Goal: Find specific page/section: Find specific page/section

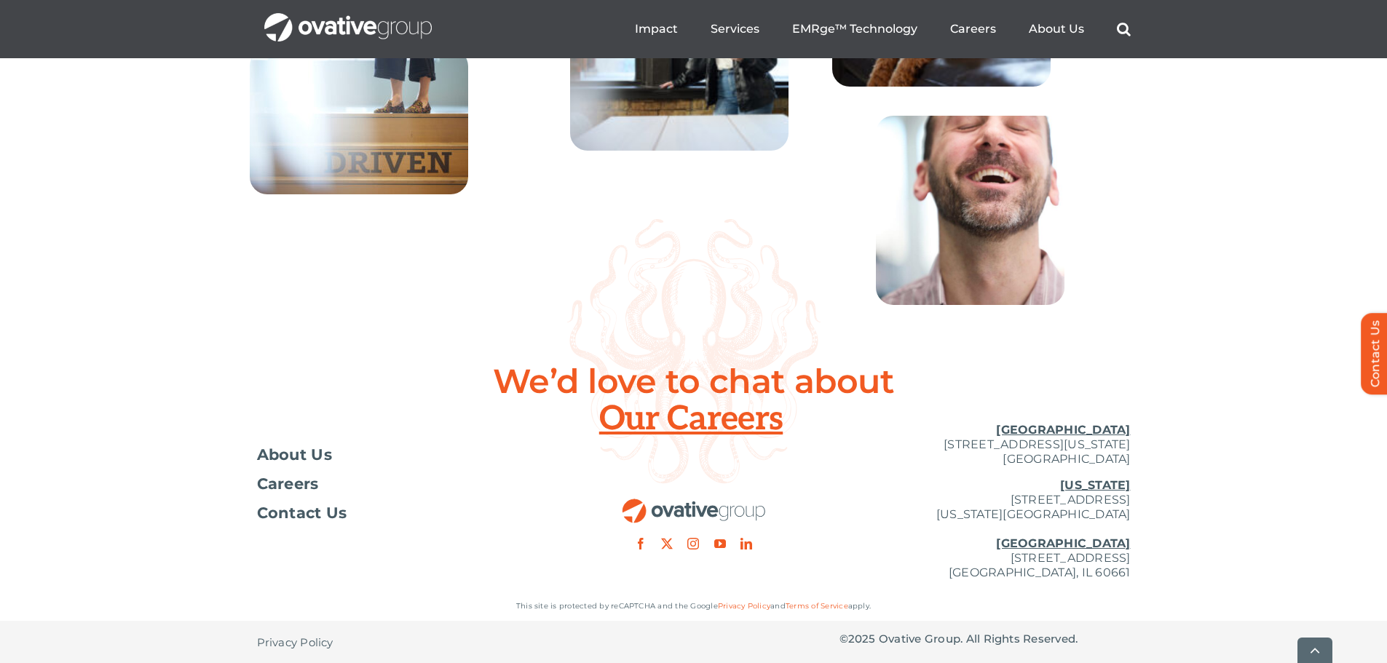
scroll to position [5291, 0]
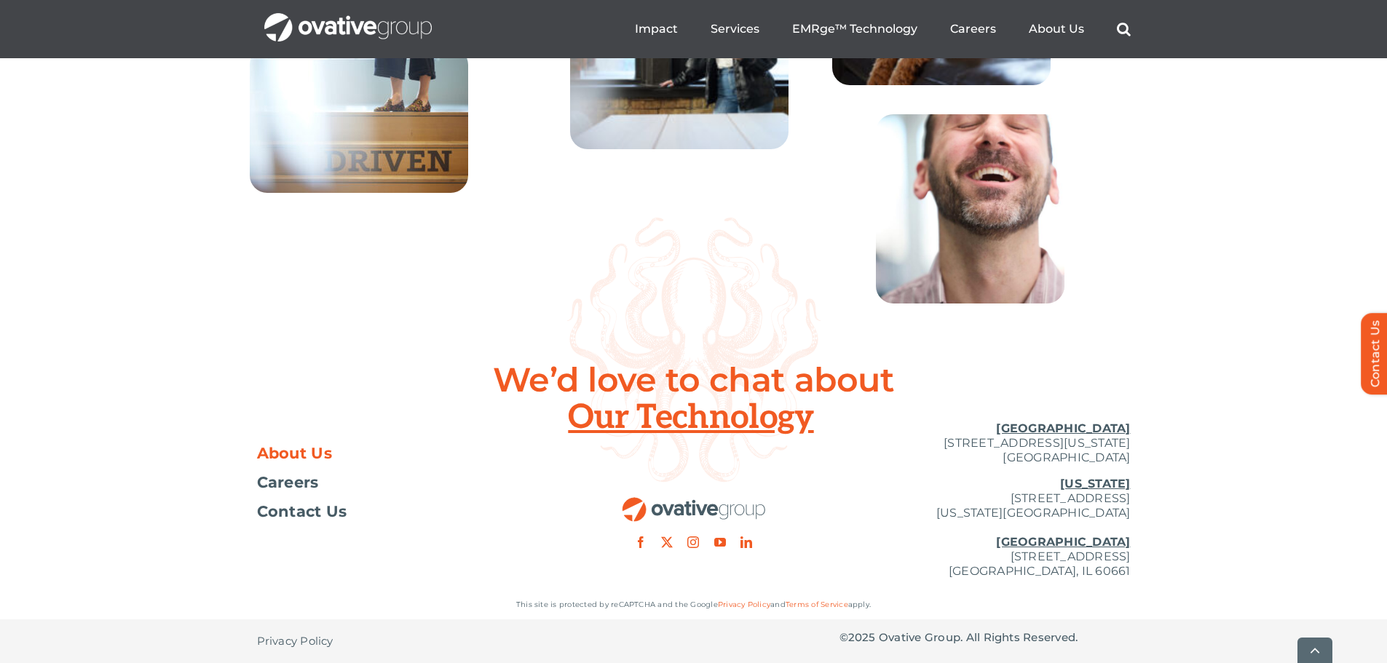
click at [293, 452] on span "About Us" at bounding box center [295, 453] width 76 height 15
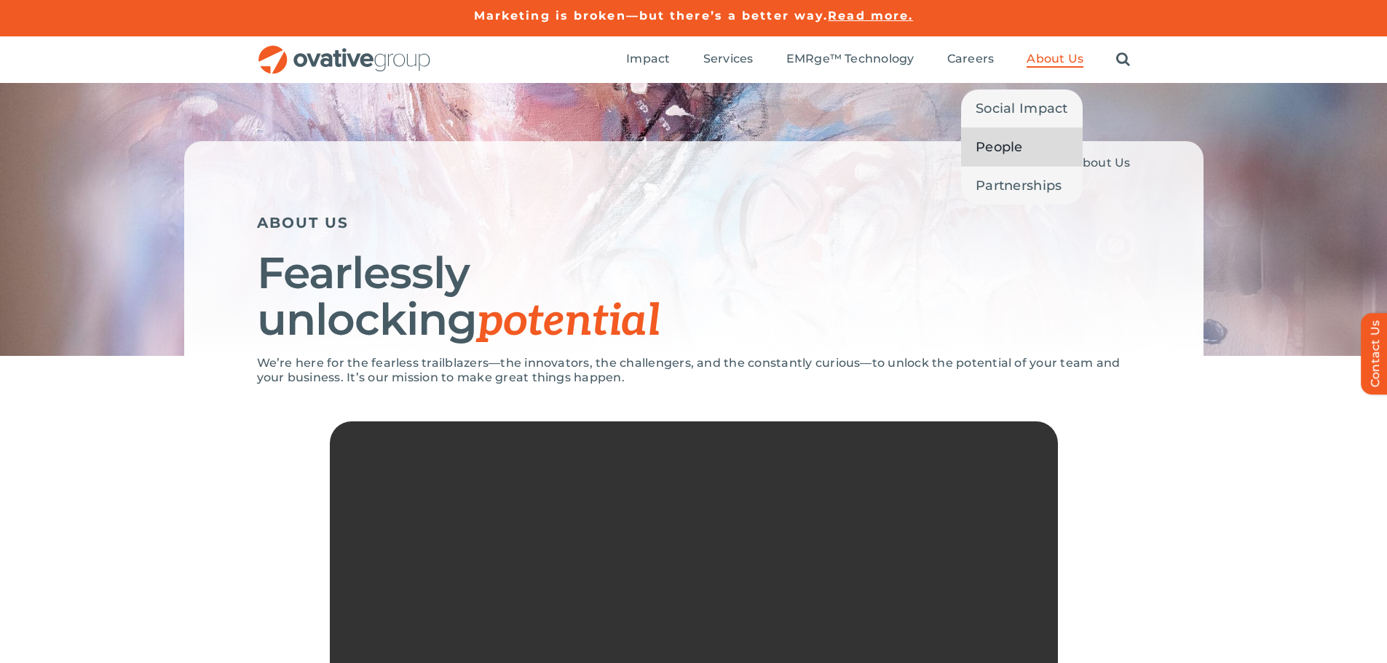
click at [1030, 156] on link "People" at bounding box center [1022, 147] width 122 height 38
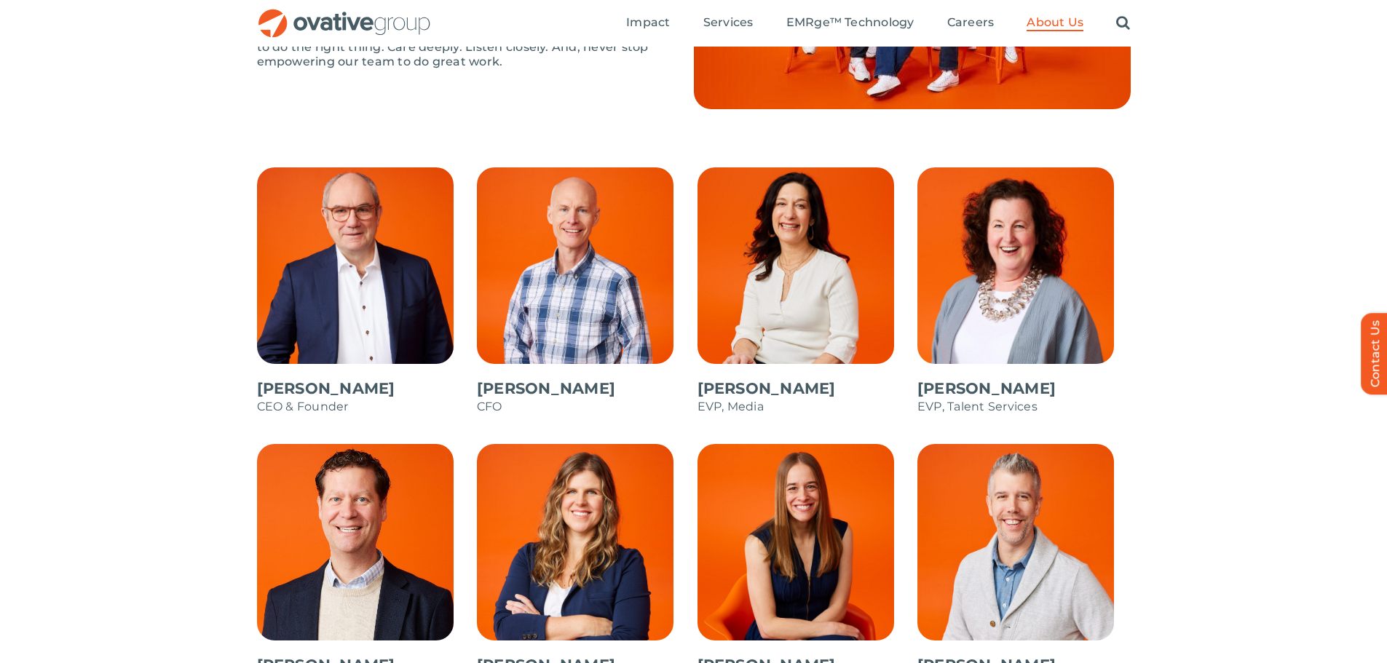
scroll to position [1456, 0]
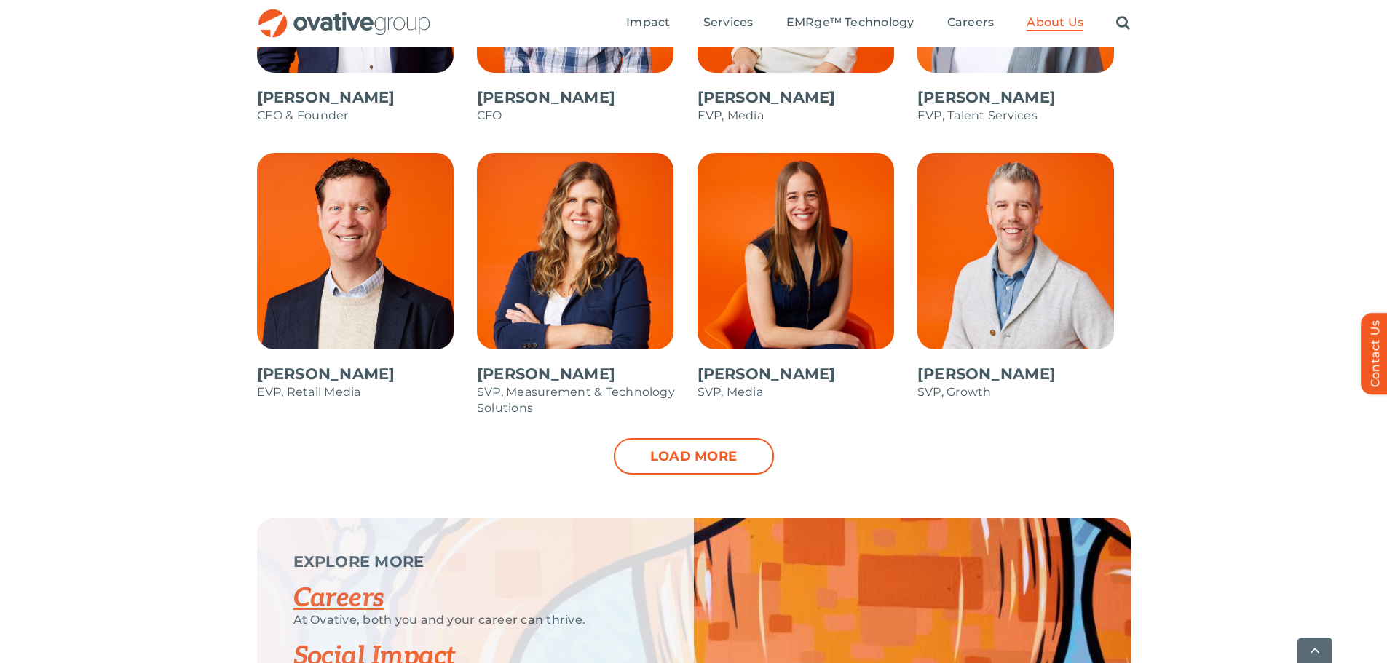
click at [740, 455] on link "Load more" at bounding box center [694, 456] width 160 height 36
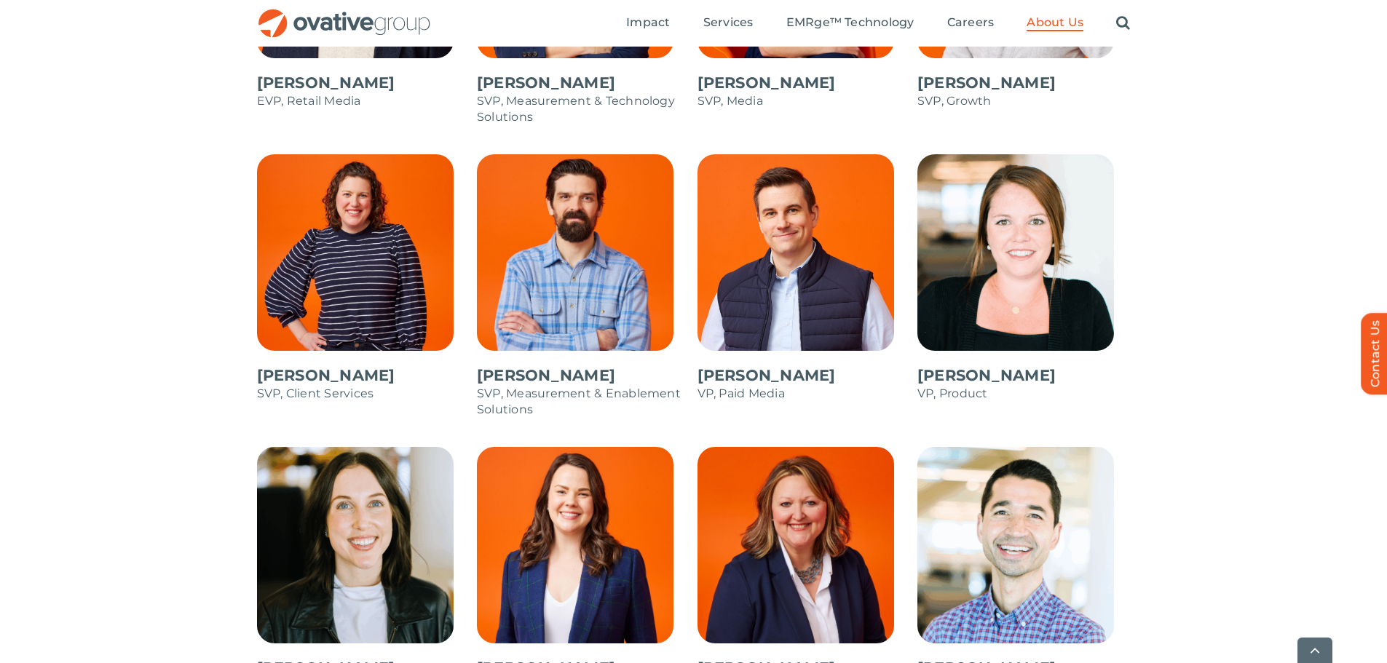
scroll to position [2039, 0]
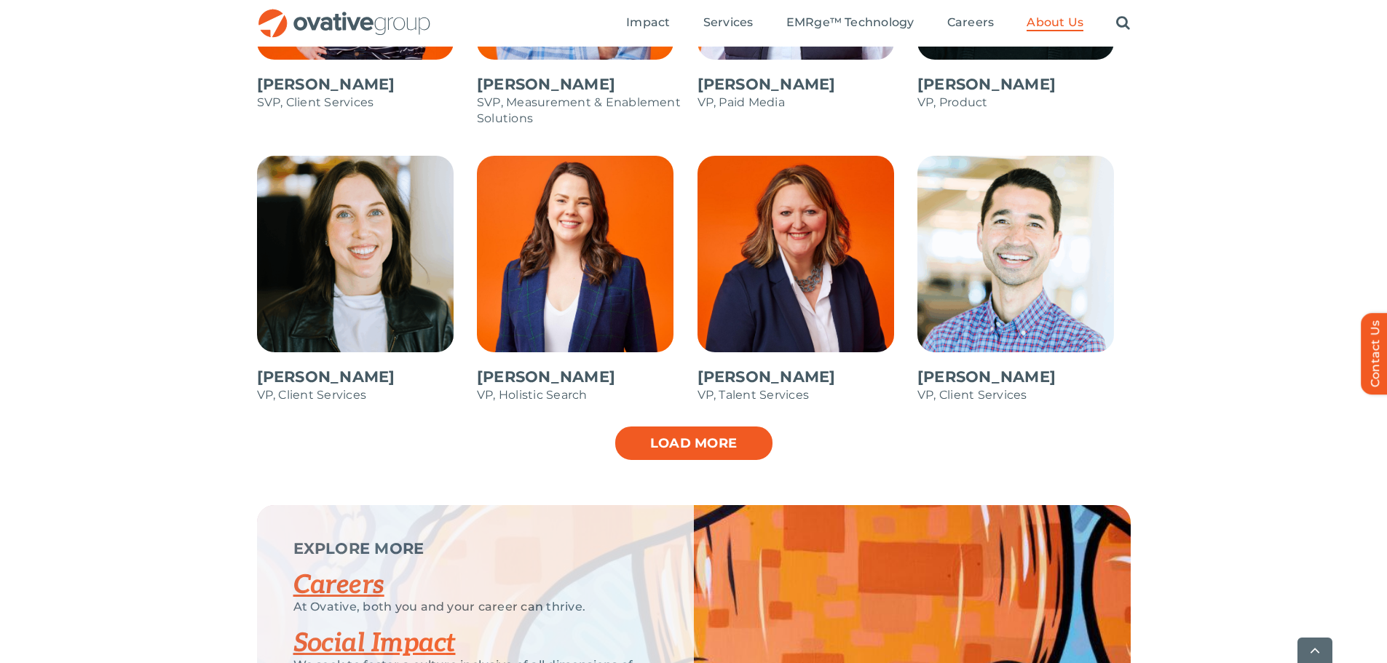
click at [709, 451] on link "Load more" at bounding box center [694, 443] width 160 height 36
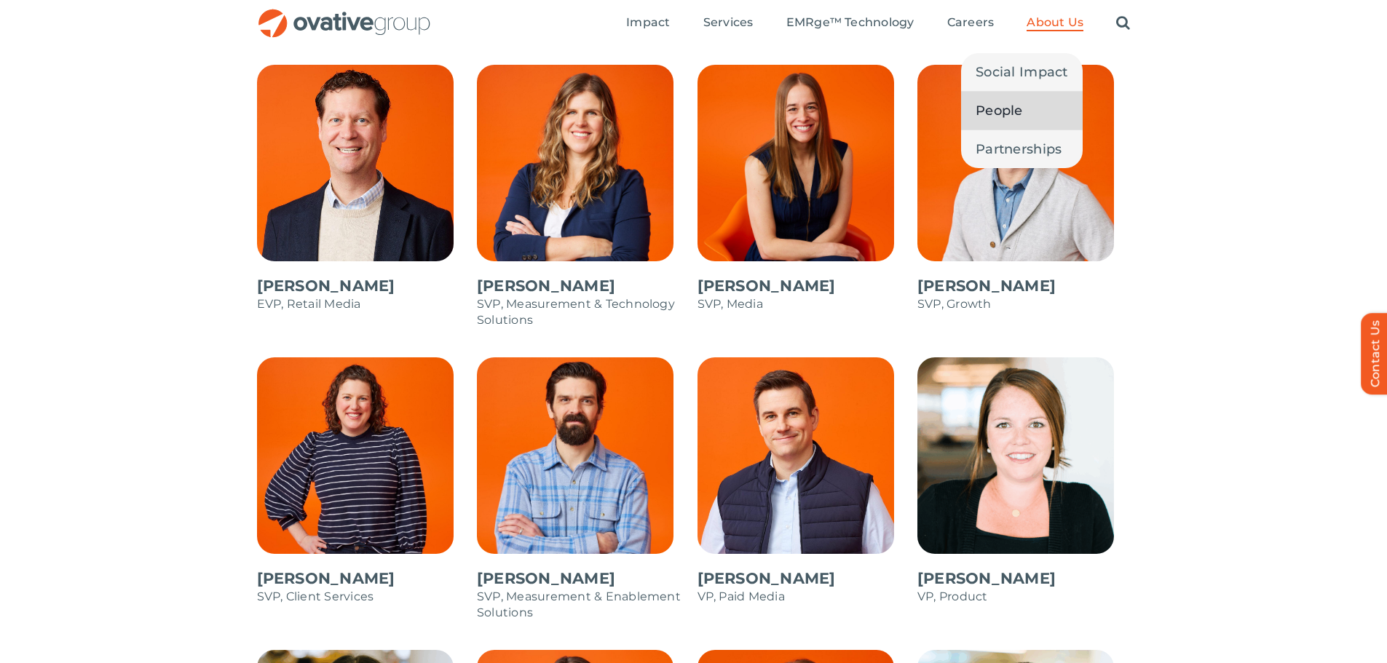
scroll to position [1253, 0]
